Goal: Navigation & Orientation: Find specific page/section

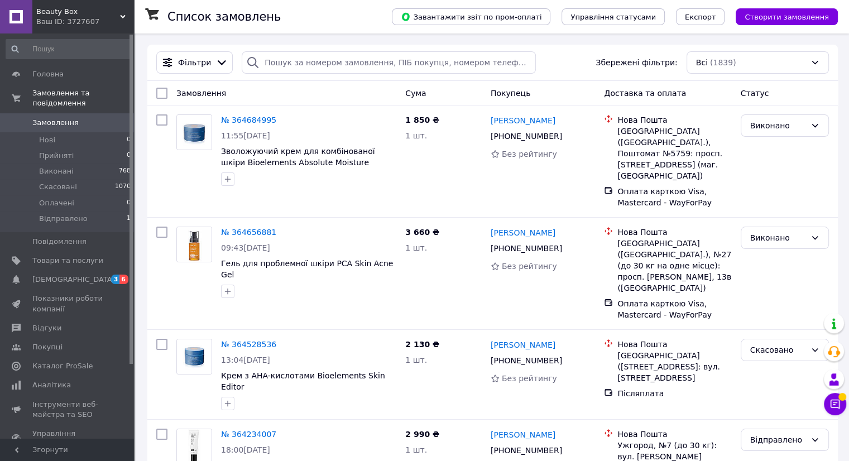
click at [79, 22] on div "Ваш ID: 3727607" at bounding box center [85, 22] width 98 height 10
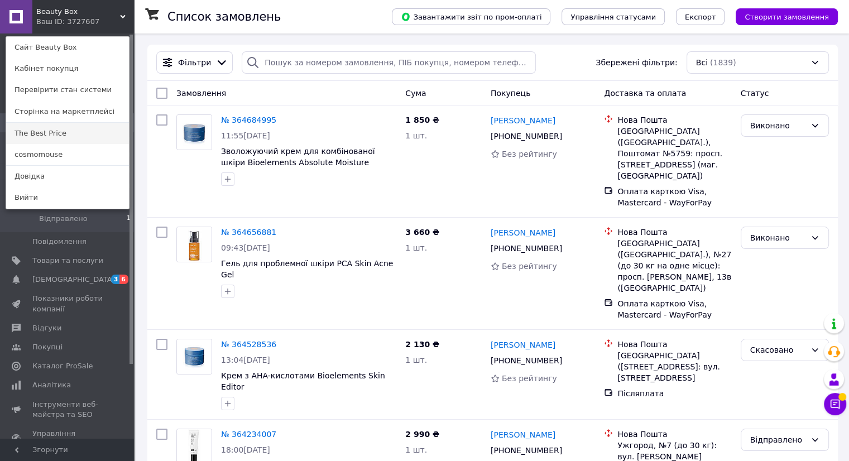
click at [48, 136] on link "The Best Price" at bounding box center [67, 133] width 123 height 21
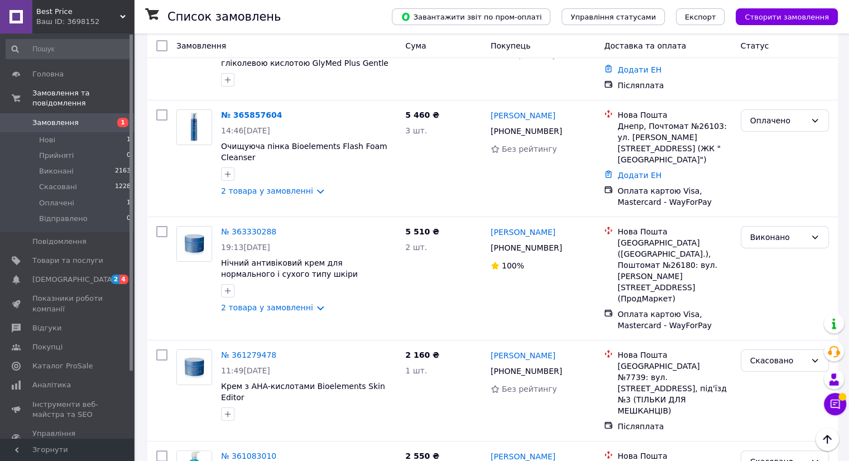
scroll to position [112, 0]
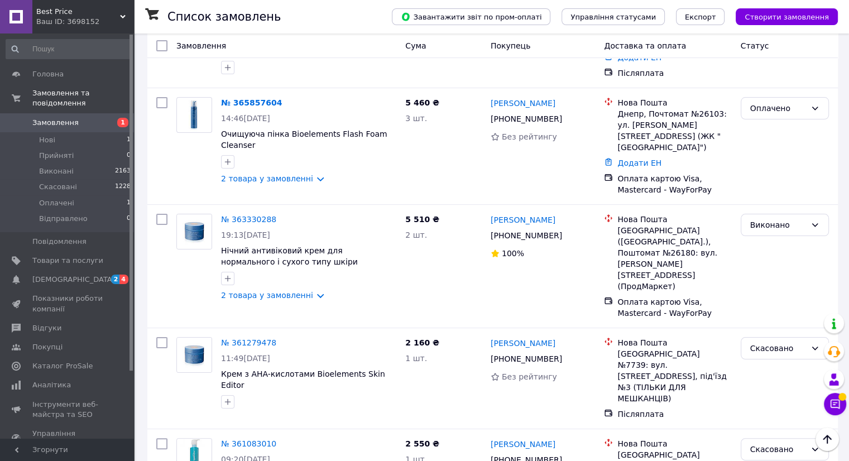
click at [89, 14] on span "Best Price" at bounding box center [78, 12] width 84 height 10
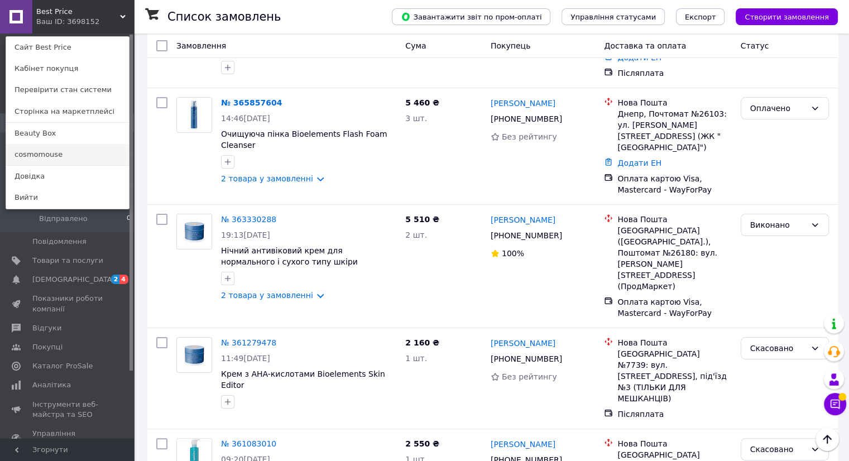
click at [68, 150] on link "cosmomouse" at bounding box center [67, 154] width 123 height 21
